Goal: Information Seeking & Learning: Learn about a topic

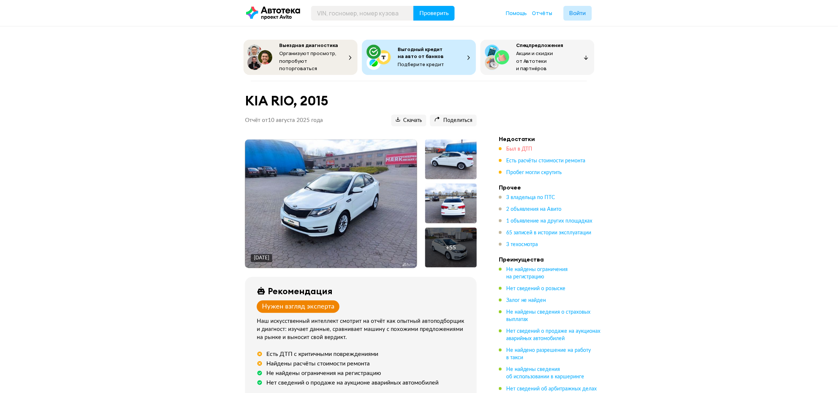
click at [518, 147] on span "Был в ДТП" at bounding box center [519, 149] width 26 height 5
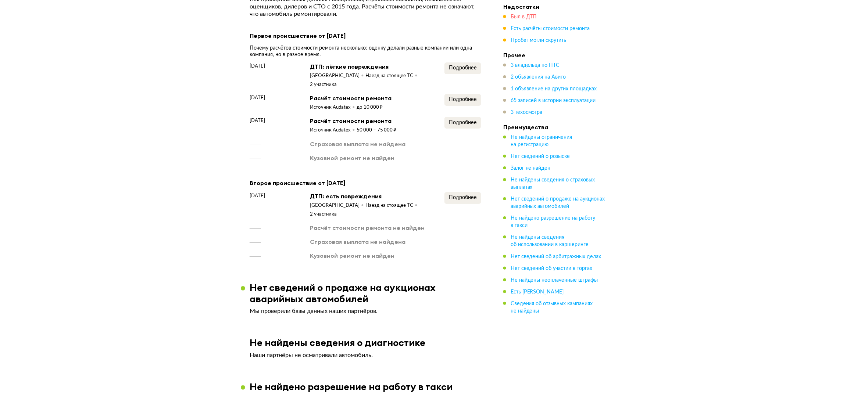
scroll to position [949, 0]
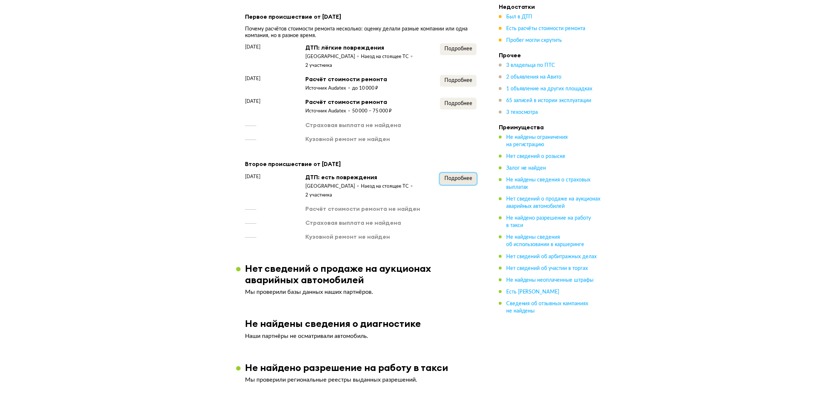
click at [460, 173] on button "Подробнее" at bounding box center [458, 179] width 37 height 12
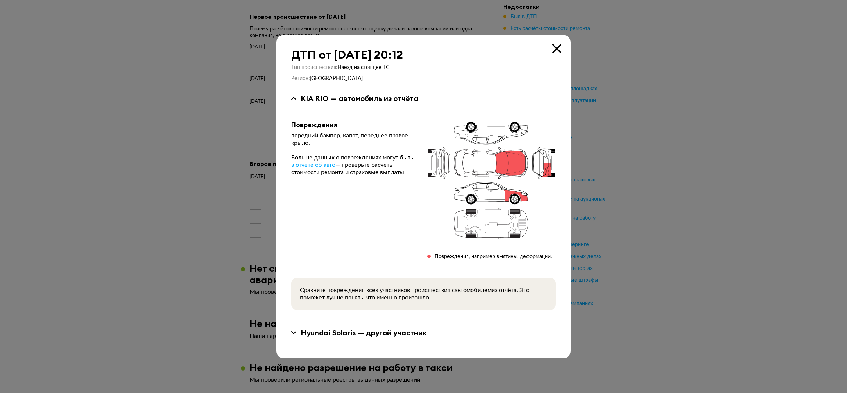
click at [555, 49] on icon at bounding box center [556, 48] width 9 height 9
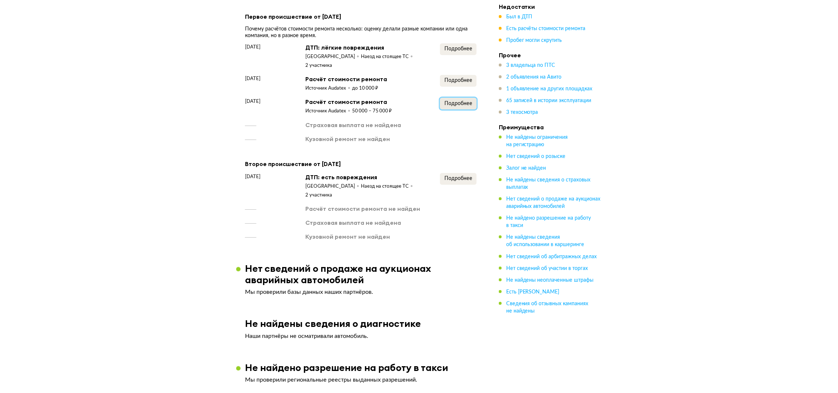
click at [451, 101] on span "Подробнее" at bounding box center [458, 103] width 28 height 5
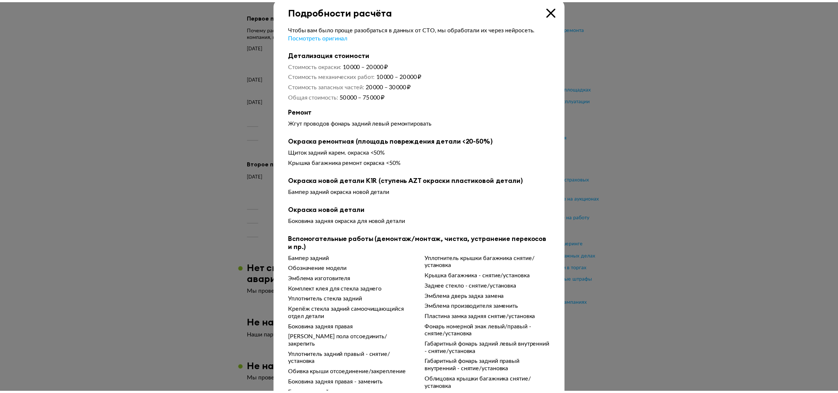
scroll to position [0, 0]
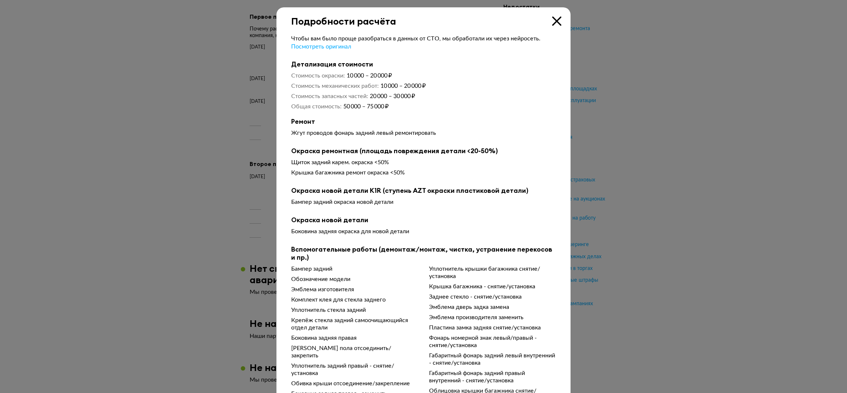
click at [553, 30] on div "Чтобы вам было проще разобраться в данных от СТО, мы обработали их через нейрос…" at bounding box center [424, 220] width 294 height 387
click at [552, 24] on icon at bounding box center [556, 21] width 9 height 9
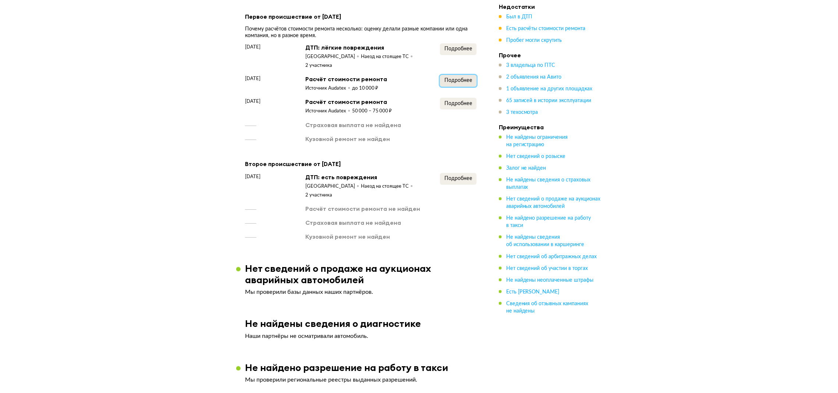
click at [468, 78] on span "Подробнее" at bounding box center [458, 80] width 28 height 5
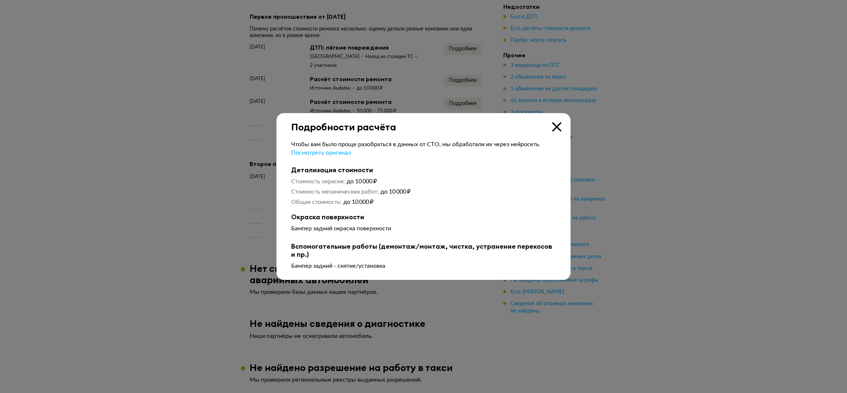
click at [559, 116] on div "Подробности расчёта" at bounding box center [424, 122] width 294 height 19
click at [556, 125] on icon at bounding box center [556, 126] width 9 height 9
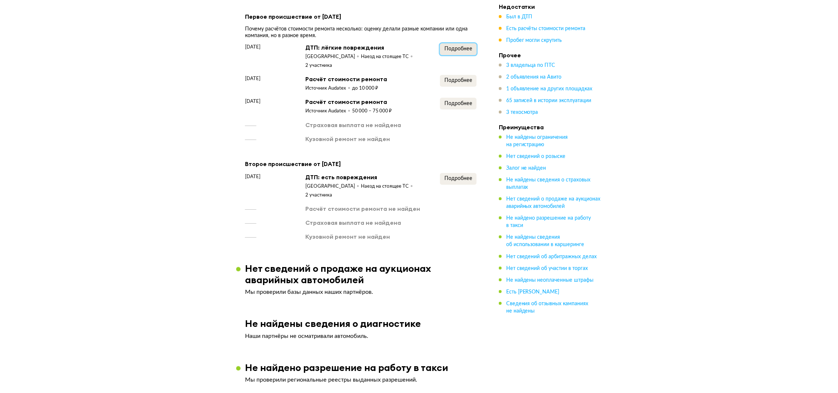
click at [467, 46] on span "Подробнее" at bounding box center [458, 48] width 28 height 5
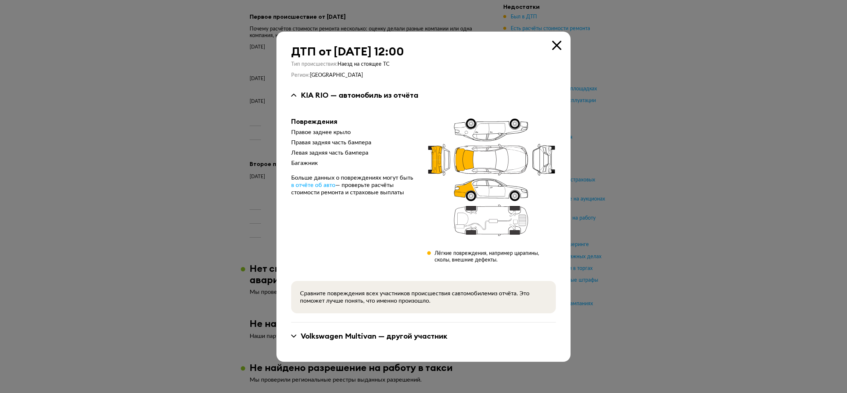
click at [559, 41] on icon at bounding box center [556, 45] width 9 height 9
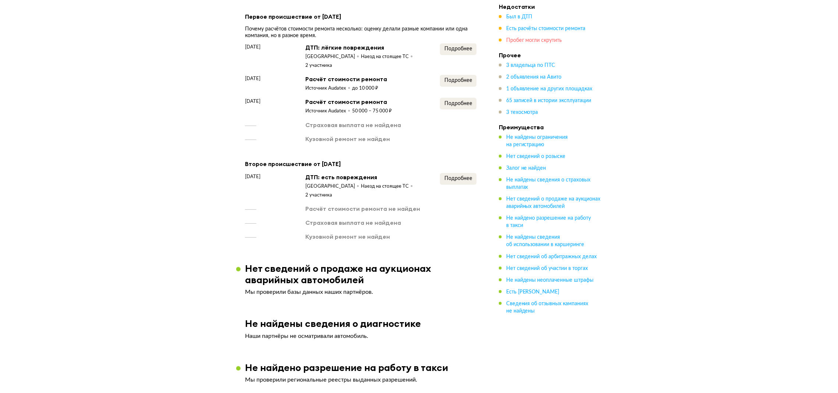
click at [519, 38] on span "Пробег могли скрутить" at bounding box center [534, 40] width 56 height 5
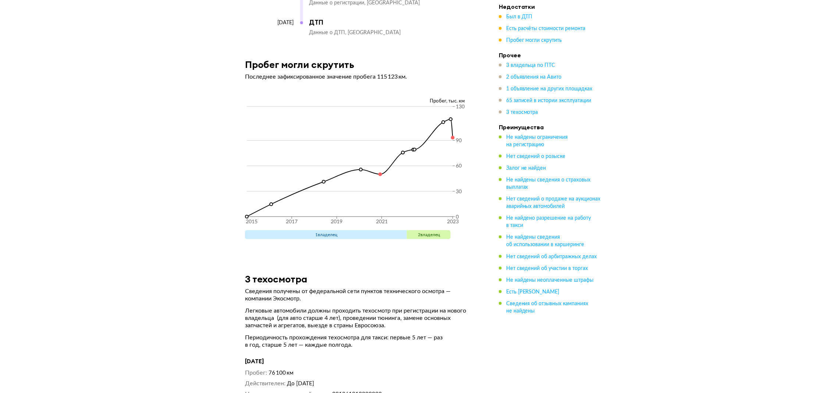
scroll to position [5292, 0]
